Goal: Task Accomplishment & Management: Complete application form

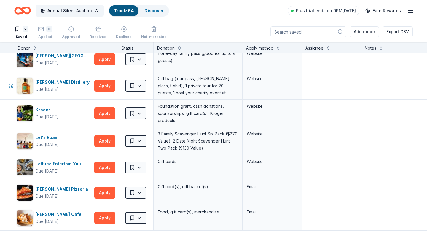
scroll to position [617, 0]
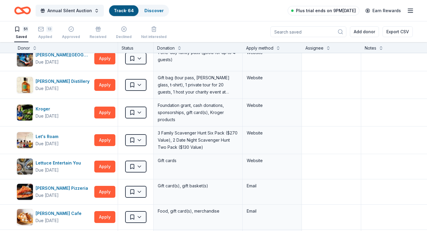
click at [336, 10] on span "Plus trial ends on 9PM[DATE]" at bounding box center [326, 10] width 60 height 7
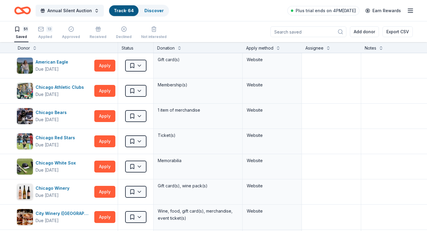
click at [410, 11] on icon "button" at bounding box center [410, 10] width 7 height 7
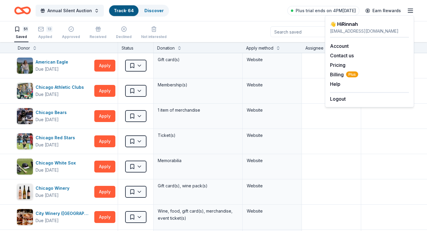
click at [382, 26] on div "👋 Hi Rinnah" at bounding box center [369, 23] width 79 height 7
click at [334, 45] on link "Account" at bounding box center [339, 46] width 19 height 6
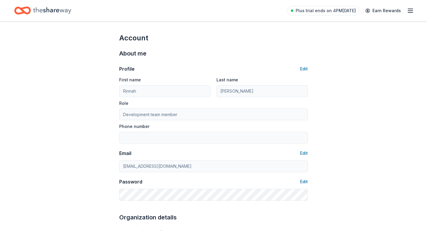
click at [414, 13] on icon "button" at bounding box center [410, 10] width 7 height 7
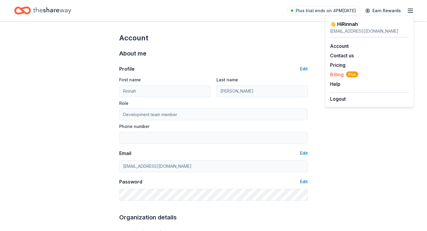
click at [335, 73] on span "Billing Plus" at bounding box center [344, 74] width 28 height 7
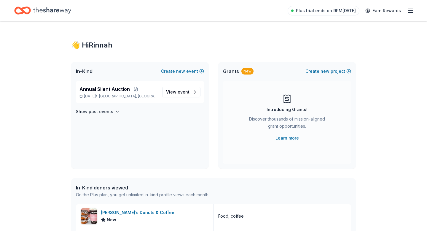
click at [62, 5] on icon "Home" at bounding box center [52, 10] width 38 height 12
click at [53, 13] on icon "Home" at bounding box center [52, 10] width 38 height 12
click at [50, 11] on icon "Home" at bounding box center [52, 10] width 38 height 7
click at [21, 9] on icon "Home" at bounding box center [25, 10] width 9 height 6
click at [413, 7] on icon "button" at bounding box center [410, 10] width 7 height 7
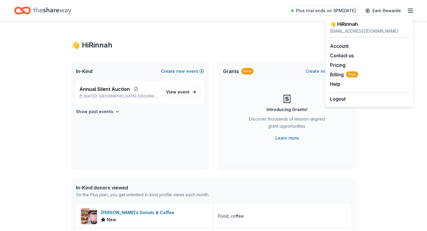
click at [413, 8] on icon "button" at bounding box center [410, 10] width 7 height 7
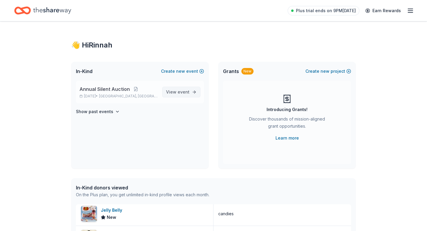
click at [183, 90] on span "event" at bounding box center [184, 91] width 12 height 5
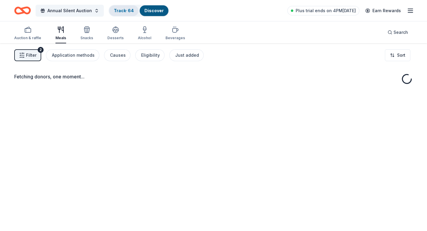
click at [114, 9] on link "Track · 64" at bounding box center [124, 10] width 20 height 5
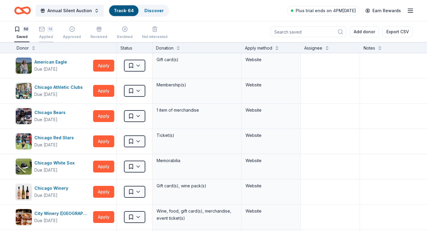
click at [52, 27] on div "14" at bounding box center [50, 29] width 6 height 6
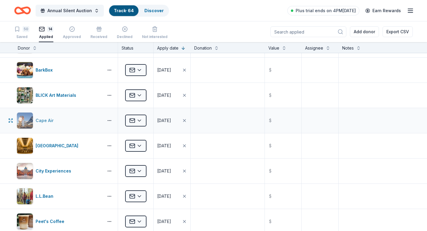
scroll to position [22, 0]
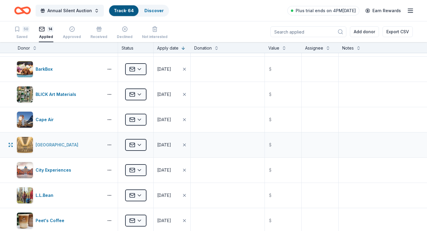
click at [63, 143] on div "Chicago Architecture Center" at bounding box center [58, 144] width 45 height 7
click at [20, 34] on div "50 Saved" at bounding box center [21, 32] width 15 height 13
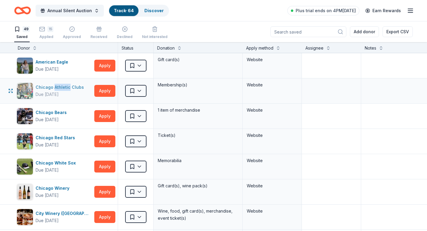
click at [73, 93] on div "Due [DATE]" at bounding box center [61, 94] width 51 height 7
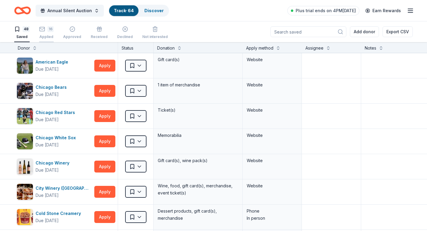
click at [42, 33] on div "16 Applied" at bounding box center [46, 32] width 15 height 13
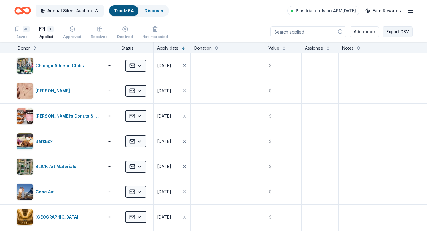
click at [396, 31] on button "Export CSV" at bounding box center [398, 31] width 30 height 11
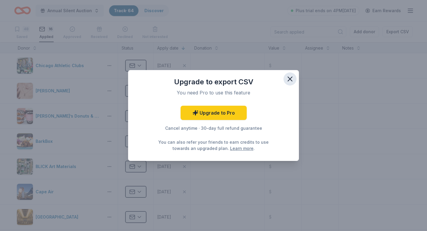
click at [284, 81] on button "button" at bounding box center [290, 78] width 13 height 13
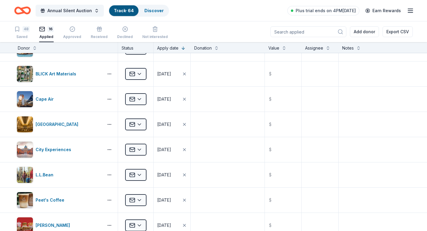
scroll to position [337, 0]
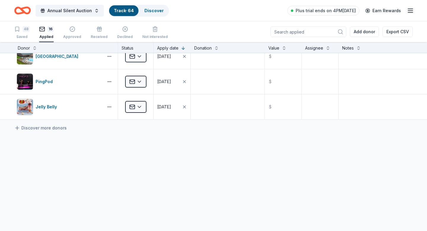
drag, startPoint x: 63, startPoint y: 109, endPoint x: 73, endPoint y: 210, distance: 102.0
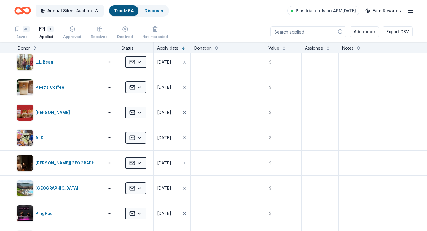
scroll to position [0, 0]
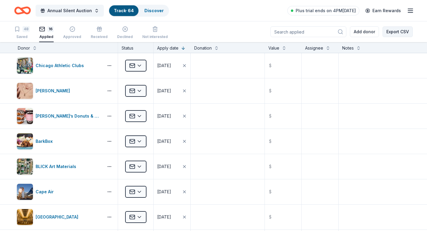
click at [396, 31] on button "Export CSV" at bounding box center [398, 31] width 30 height 11
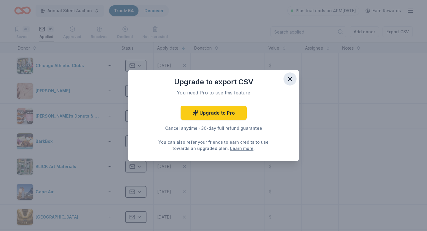
click at [290, 80] on icon "button" at bounding box center [290, 79] width 8 height 8
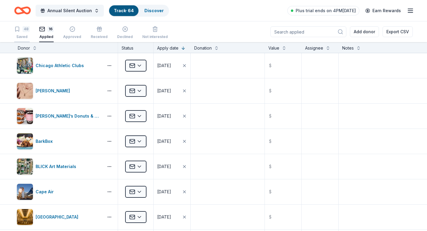
click at [24, 33] on div "48 Saved" at bounding box center [21, 32] width 15 height 13
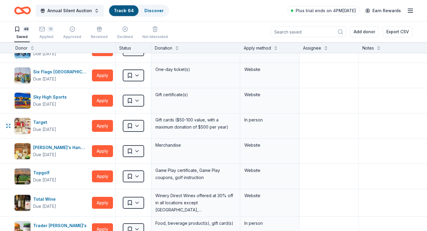
scroll to position [958, 2]
click at [54, 94] on div "Sky High Sports" at bounding box center [51, 96] width 36 height 7
click at [141, 102] on html "Annual Silent Auction Track · 64 Discover Plus trial ends on 4PM, 10/2 Earn Rew…" at bounding box center [213, 115] width 427 height 231
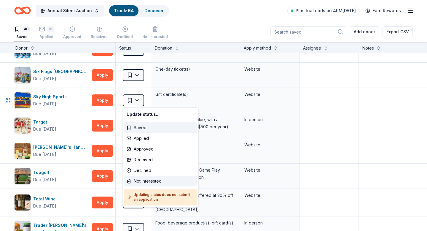
click at [141, 182] on div "Not interested" at bounding box center [160, 181] width 73 height 11
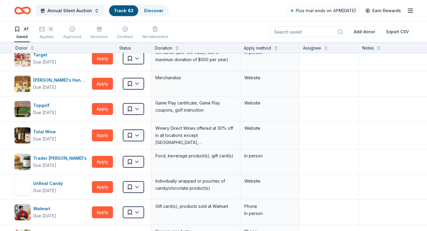
scroll to position [999, 2]
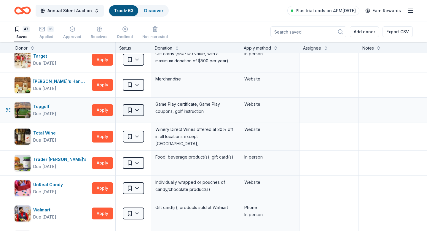
click at [133, 115] on html "Annual Silent Auction Track · 63 Discover Plus trial ends on 4PM, 10/2 Earn Rew…" at bounding box center [213, 115] width 427 height 231
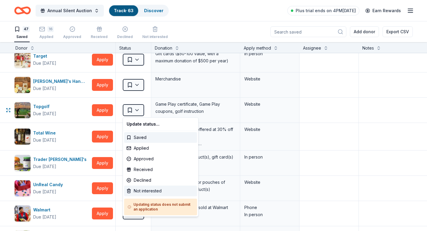
click at [146, 193] on div "Not interested" at bounding box center [160, 190] width 73 height 11
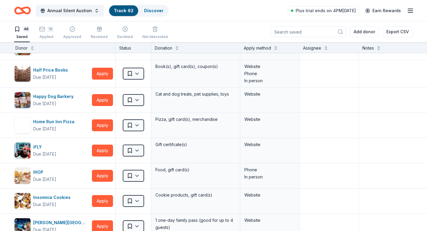
scroll to position [157, 2]
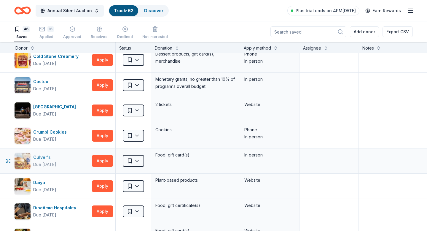
click at [40, 158] on div "Culver's" at bounding box center [44, 157] width 23 height 7
click at [129, 160] on html "Annual Silent Auction Track · 62 Discover Plus trial ends on 4PM, 10/2 Earn Rew…" at bounding box center [213, 115] width 427 height 231
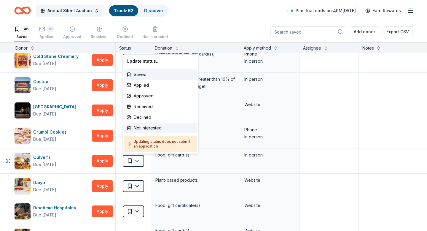
click at [141, 125] on div "Not interested" at bounding box center [160, 127] width 73 height 11
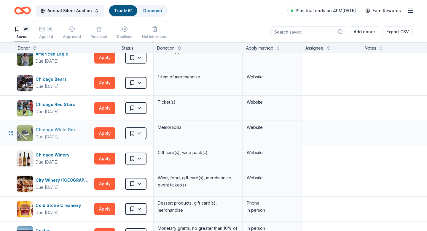
scroll to position [0, 0]
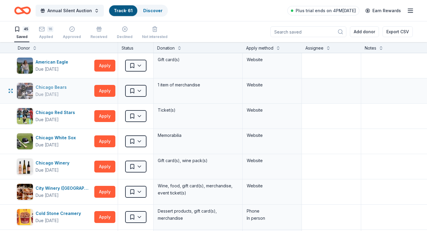
click at [57, 85] on div "Chicago Bears" at bounding box center [53, 87] width 34 height 7
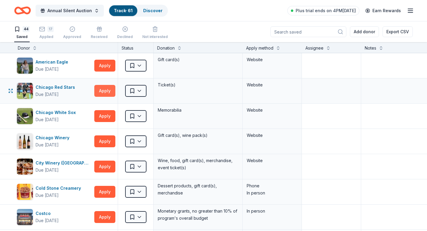
click at [104, 88] on button "Apply" at bounding box center [104, 91] width 21 height 12
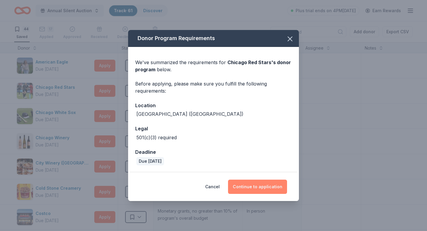
click at [266, 185] on button "Continue to application" at bounding box center [257, 186] width 59 height 14
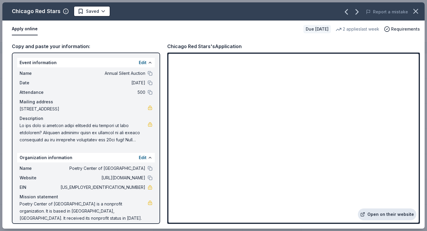
click at [381, 211] on link "Open on their website" at bounding box center [387, 214] width 58 height 12
click at [87, 14] on html "Annual Silent Auction Track · 61 Discover Plus trial ends on 4PM, 10/2 Earn Rew…" at bounding box center [213, 115] width 427 height 231
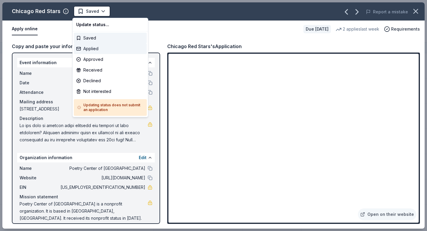
click at [85, 52] on div "Applied" at bounding box center [110, 48] width 73 height 11
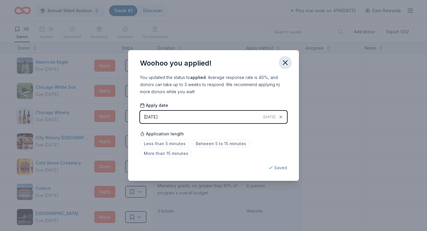
click at [286, 61] on icon "button" at bounding box center [285, 62] width 8 height 8
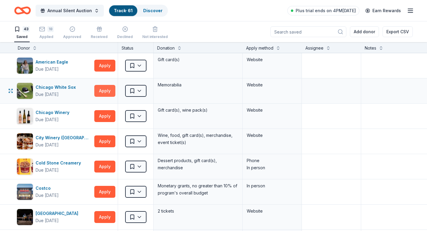
click at [97, 95] on button "Apply" at bounding box center [104, 91] width 21 height 12
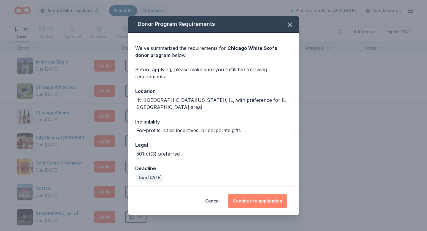
click at [245, 194] on button "Continue to application" at bounding box center [257, 201] width 59 height 14
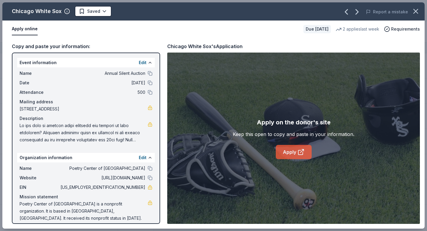
click at [289, 153] on link "Apply" at bounding box center [294, 152] width 36 height 14
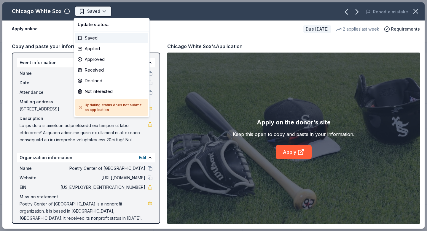
click at [94, 12] on html "Annual Silent Auction Track · 61 Discover Plus trial ends on 4PM, 10/2 Earn Rew…" at bounding box center [213, 115] width 427 height 231
click at [95, 44] on div "Applied" at bounding box center [111, 48] width 73 height 11
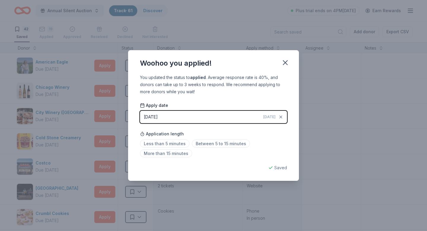
click at [249, 114] on button "09/30/2025 Today" at bounding box center [213, 117] width 147 height 12
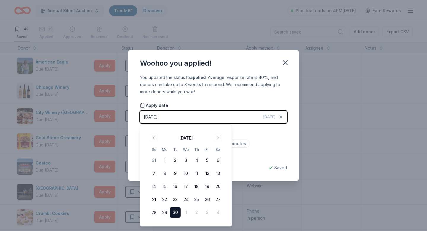
click at [249, 114] on button "09/30/2025 Today" at bounding box center [213, 117] width 147 height 12
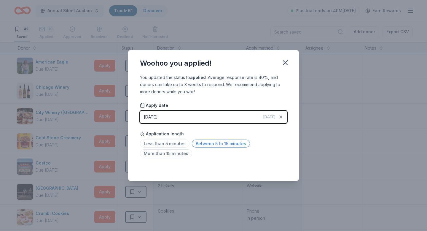
click at [226, 143] on span "Between 5 to 15 minutes" at bounding box center [221, 143] width 58 height 8
click at [293, 63] on div "Woohoo you applied!" at bounding box center [213, 62] width 171 height 24
click at [285, 62] on icon "button" at bounding box center [285, 62] width 8 height 8
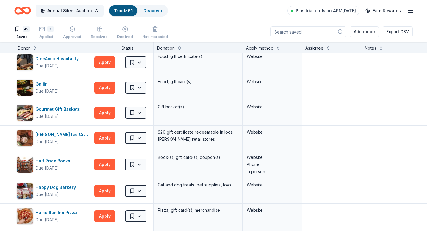
scroll to position [205, 0]
click at [59, 91] on div "Due in 65 days" at bounding box center [47, 90] width 23 height 7
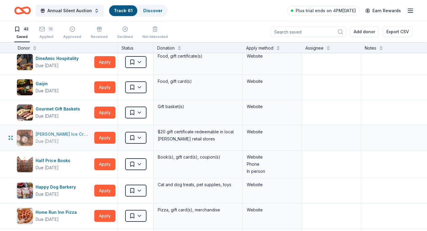
click at [65, 137] on div "[PERSON_NAME] Ice Cream" at bounding box center [64, 133] width 56 height 7
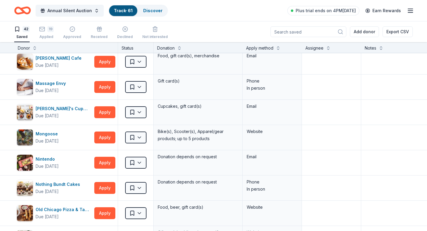
scroll to position [0, 0]
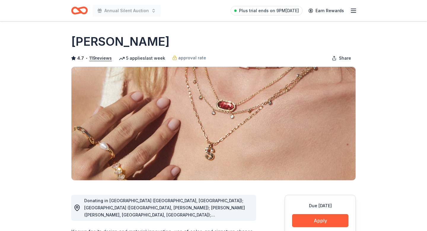
scroll to position [138, 0]
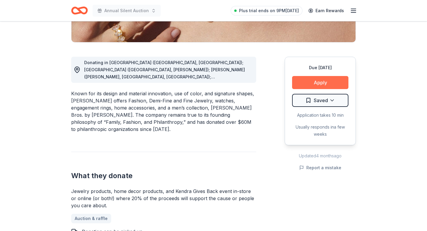
click at [302, 82] on button "Apply" at bounding box center [320, 82] width 56 height 13
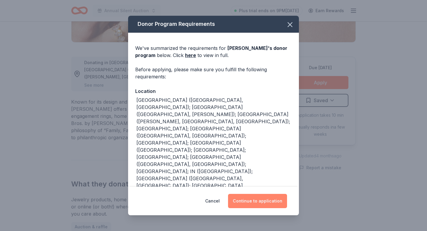
click at [249, 200] on button "Continue to application" at bounding box center [257, 201] width 59 height 14
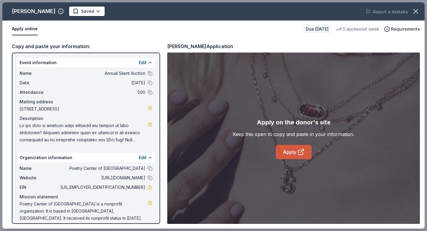
click at [295, 154] on link "Apply" at bounding box center [294, 152] width 36 height 14
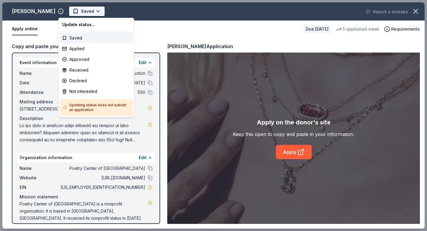
scroll to position [0, 0]
click at [85, 49] on div "Applied" at bounding box center [96, 48] width 73 height 11
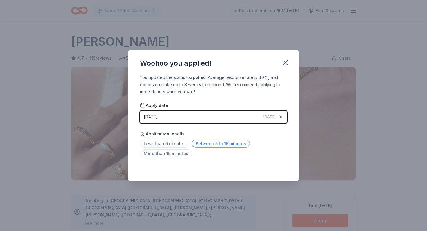
click at [204, 144] on span "Between 5 to 15 minutes" at bounding box center [221, 143] width 58 height 8
click at [287, 65] on icon "button" at bounding box center [285, 62] width 8 height 8
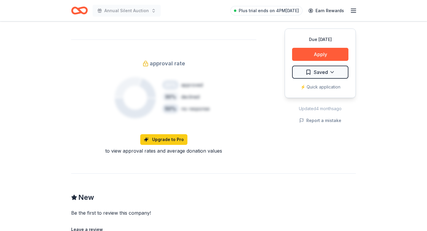
scroll to position [362, 0]
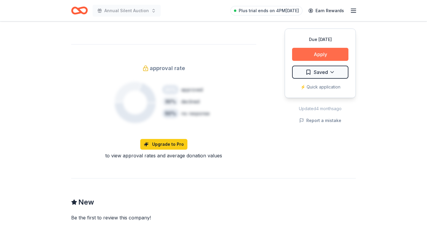
click at [298, 57] on button "Apply" at bounding box center [320, 54] width 56 height 13
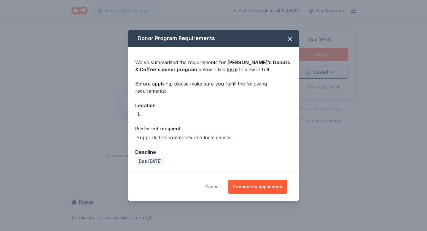
click at [217, 188] on button "Cancel" at bounding box center [212, 186] width 15 height 14
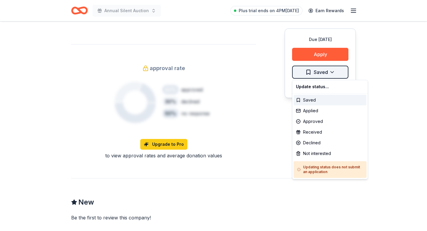
click at [311, 109] on div "Applied" at bounding box center [330, 110] width 73 height 11
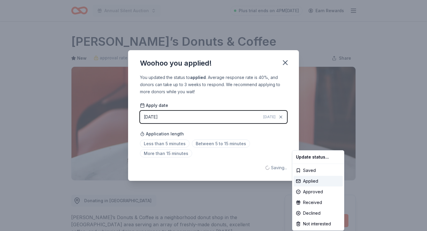
scroll to position [0, 0]
click at [206, 141] on html "Annual Silent Auction Plus trial ends on 4PM, 10/2 Earn Rewards Due in 77 days …" at bounding box center [213, 115] width 427 height 231
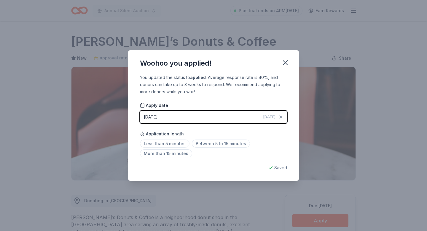
scroll to position [123, 0]
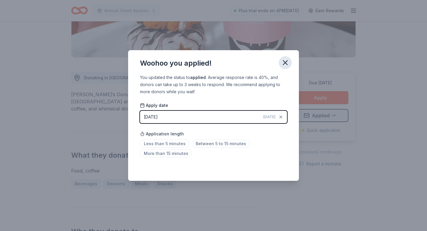
click at [284, 61] on icon "button" at bounding box center [285, 62] width 8 height 8
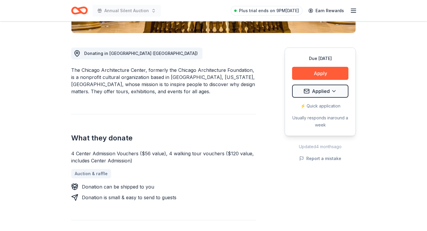
scroll to position [148, 0]
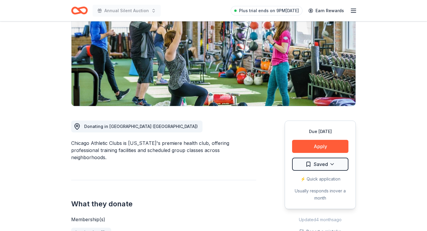
scroll to position [92, 0]
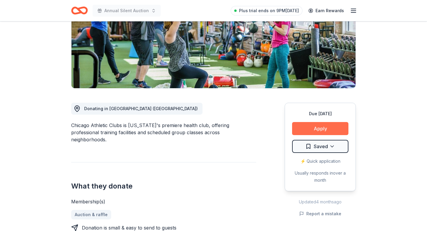
click at [301, 130] on button "Apply" at bounding box center [320, 128] width 56 height 13
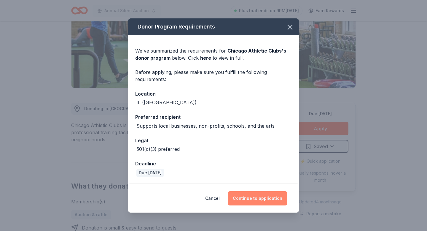
click at [250, 200] on button "Continue to application" at bounding box center [257, 198] width 59 height 14
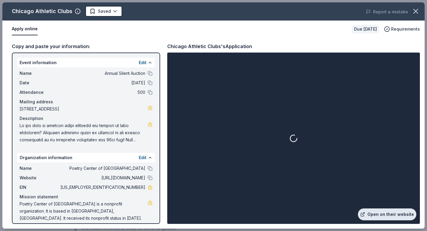
click at [383, 212] on link "Open on their website" at bounding box center [387, 214] width 58 height 12
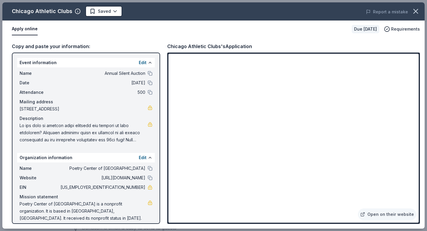
click at [100, 2] on div "Chicago Athletic Clubs Saved Report a mistake Apply online Due in 77 days Requi…" at bounding box center [213, 115] width 427 height 231
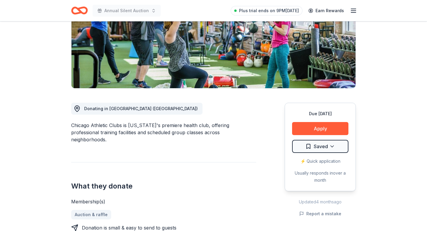
scroll to position [83, 0]
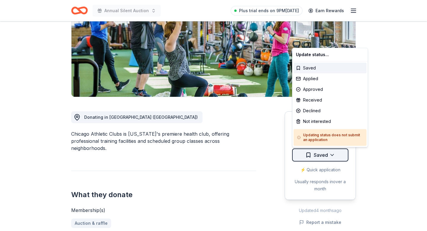
click at [336, 147] on html "Annual Silent Auction Plus trial ends on 9PM, 10/2 Earn Rewards Due in 77 days …" at bounding box center [213, 32] width 427 height 231
click at [305, 77] on div "Applied" at bounding box center [330, 78] width 73 height 11
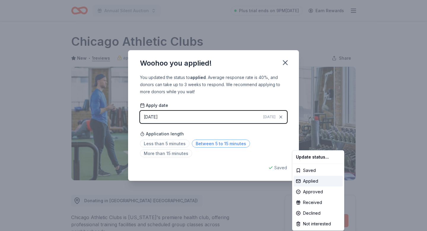
click at [227, 142] on html "Annual Silent Auction Plus trial ends on 9PM, 10/2 Earn Rewards Due in 77 days …" at bounding box center [213, 115] width 427 height 231
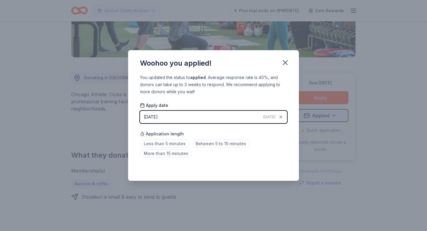
click at [214, 147] on div "Less than 5 minutes Between 5 to 15 minutes More than 15 minutes" at bounding box center [213, 150] width 147 height 20
click at [214, 145] on span "Between 5 to 15 minutes" at bounding box center [221, 143] width 58 height 8
click at [286, 61] on icon "button" at bounding box center [285, 63] width 4 height 4
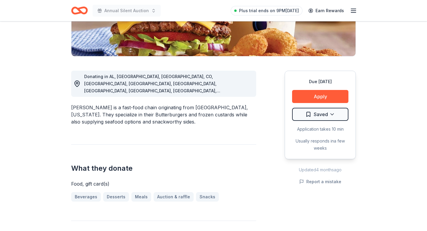
scroll to position [127, 0]
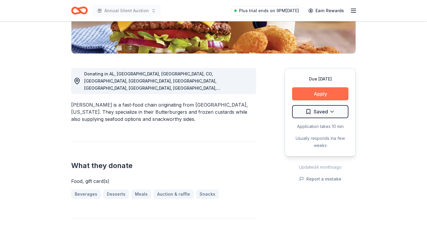
click at [323, 91] on button "Apply" at bounding box center [320, 93] width 56 height 13
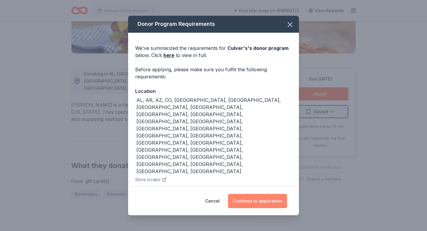
click at [246, 204] on button "Continue to application" at bounding box center [257, 201] width 59 height 14
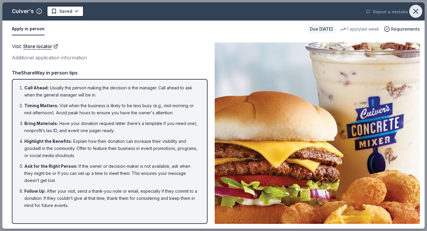
click at [419, 9] on icon "button" at bounding box center [416, 11] width 8 height 8
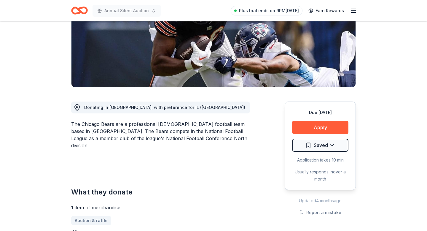
scroll to position [93, 0]
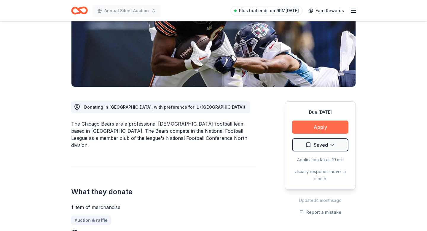
click at [305, 129] on button "Apply" at bounding box center [320, 126] width 56 height 13
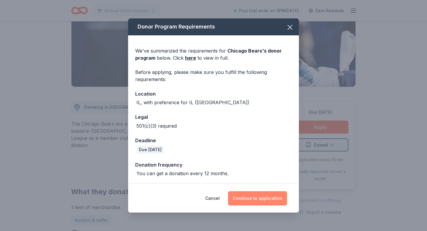
click at [241, 198] on button "Continue to application" at bounding box center [257, 198] width 59 height 14
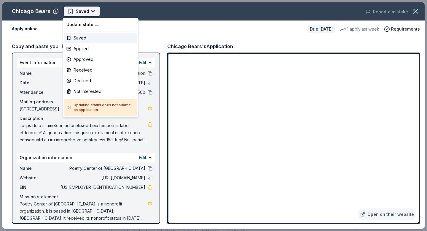
click at [72, 8] on html "Annual Silent Auction Plus trial ends on 9PM[DATE] Earn Rewards Due [DATE] Shar…" at bounding box center [213, 115] width 427 height 231
click at [85, 52] on div "Applied" at bounding box center [100, 48] width 73 height 11
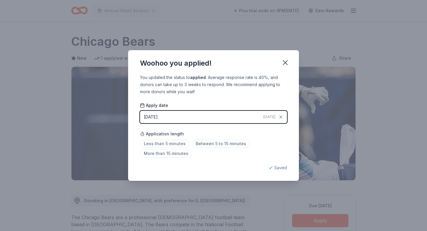
click at [220, 139] on div "Application length Less than 5 minutes Between 5 to 15 minutes More than 15 min…" at bounding box center [213, 143] width 147 height 31
click at [222, 143] on span "Between 5 to 15 minutes" at bounding box center [221, 143] width 58 height 8
click at [286, 65] on icon "button" at bounding box center [285, 62] width 8 height 8
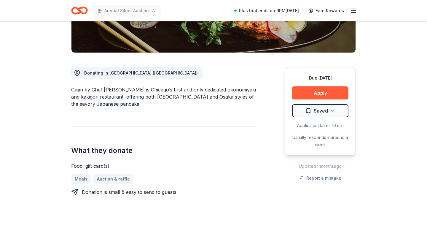
scroll to position [128, 0]
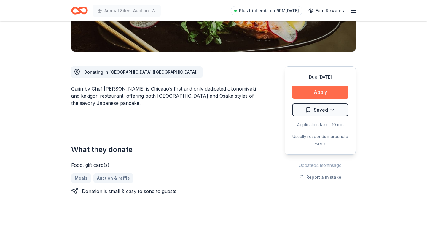
click at [316, 94] on button "Apply" at bounding box center [320, 91] width 56 height 13
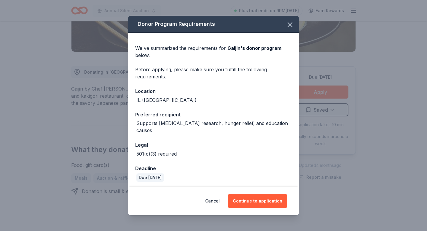
click at [243, 208] on div "Cancel Continue to application" at bounding box center [213, 201] width 171 height 28
click at [247, 197] on button "Continue to application" at bounding box center [257, 201] width 59 height 14
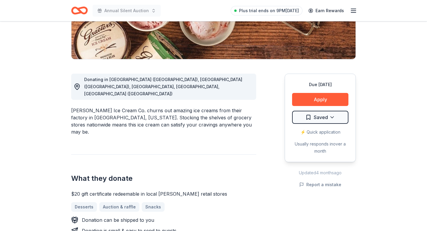
scroll to position [122, 0]
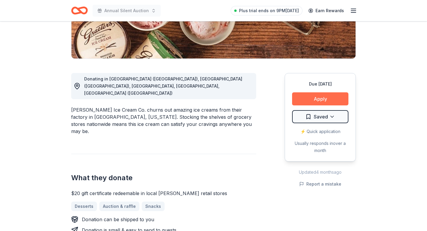
click at [319, 96] on button "Apply" at bounding box center [320, 98] width 56 height 13
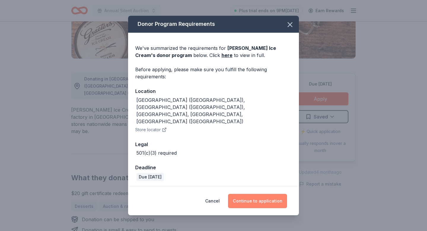
click at [237, 194] on button "Continue to application" at bounding box center [257, 201] width 59 height 14
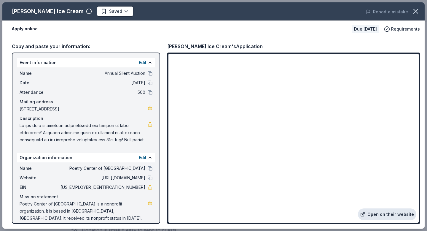
click at [386, 214] on link "Open on their website" at bounding box center [387, 214] width 58 height 12
